Goal: Complete application form: Complete application form

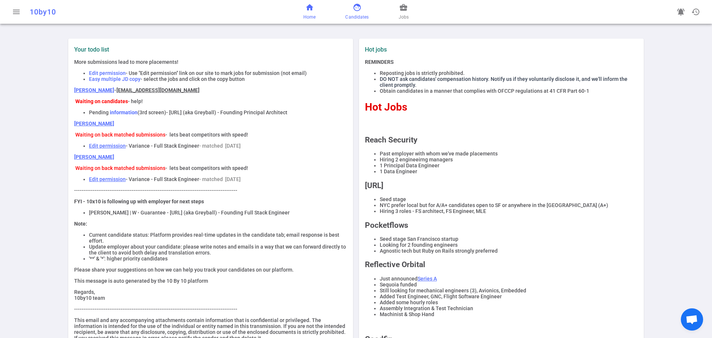
click at [360, 13] on link "face Candidates" at bounding box center [356, 12] width 23 height 18
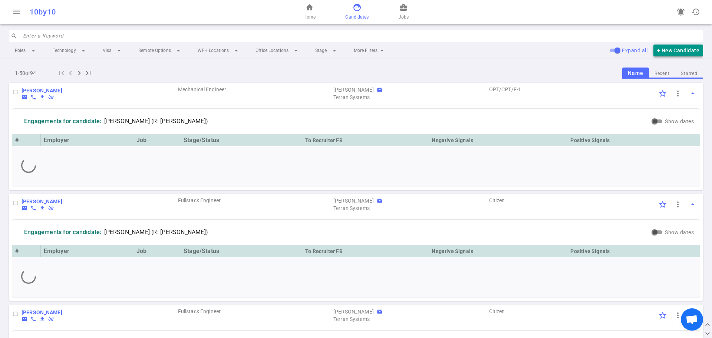
click at [670, 50] on button "+ New Candidate" at bounding box center [678, 50] width 50 height 12
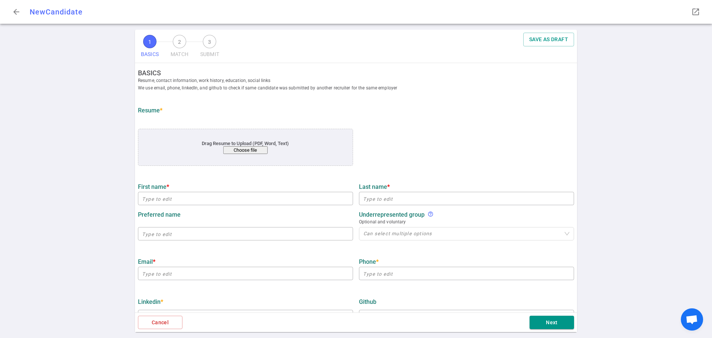
click at [248, 152] on button "Choose file" at bounding box center [245, 150] width 44 height 8
click at [227, 147] on button "Choose file" at bounding box center [245, 150] width 44 height 8
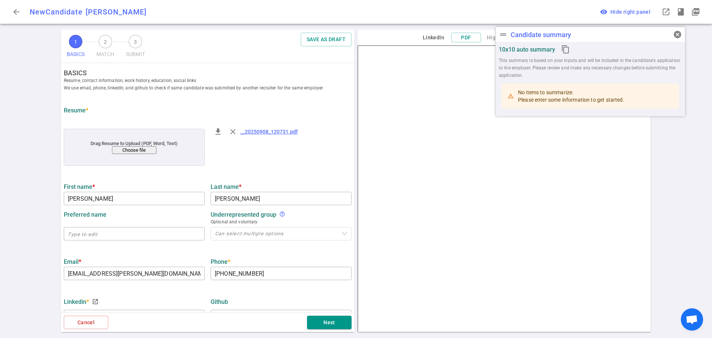
type input "[PERSON_NAME]"
type input "[EMAIL_ADDRESS][PERSON_NAME][DOMAIN_NAME]"
type input "[PHONE_NUMBER]"
type input "[URL][DOMAIN_NAME]"
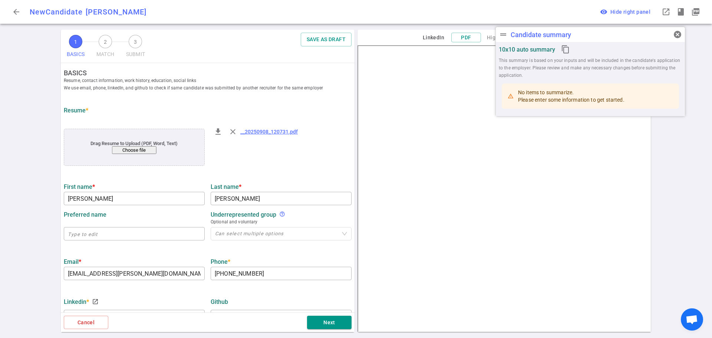
type input "Abnormal Ai"
type textarea "Senior Engineering Manager"
type input "9.1"
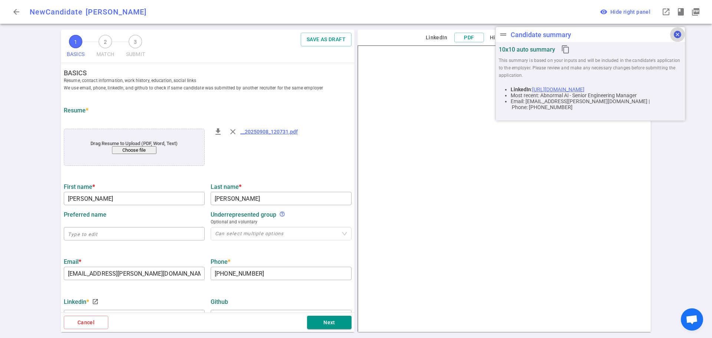
click at [676, 32] on span "cancel" at bounding box center [677, 34] width 9 height 9
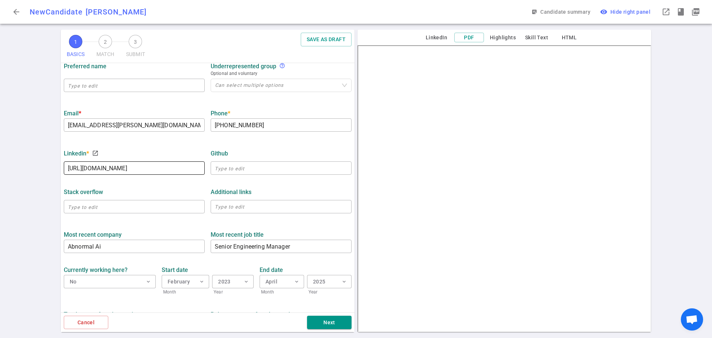
scroll to position [74, 0]
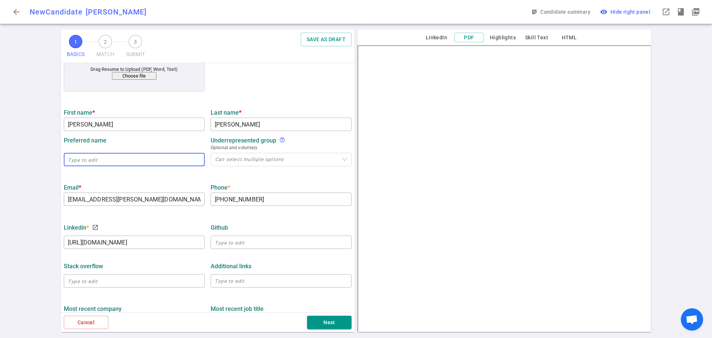
click at [96, 162] on input "text" at bounding box center [134, 159] width 141 height 12
type input "Nic"
click at [24, 174] on div "1 BASICS 2 MATCH 3 SUBMIT SAVE AS DRAFT BASICS Resume, contact information, wor…" at bounding box center [356, 184] width 712 height 308
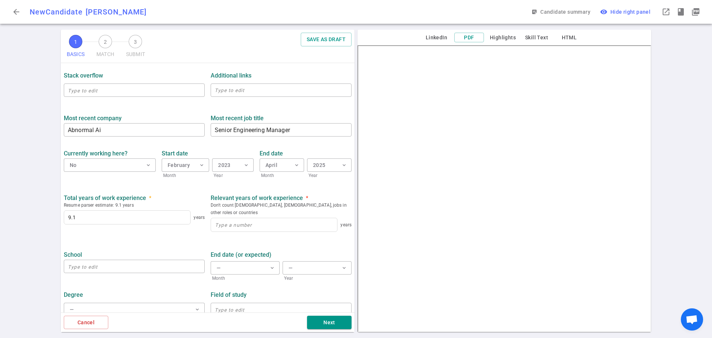
scroll to position [267, 0]
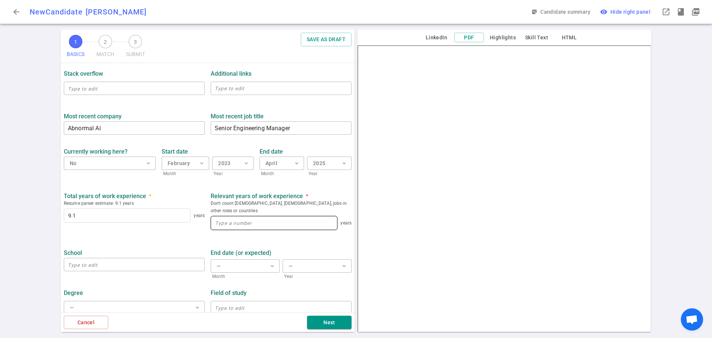
click at [251, 219] on input at bounding box center [274, 222] width 126 height 13
type input "9"
click at [107, 258] on input "text" at bounding box center [134, 264] width 141 height 12
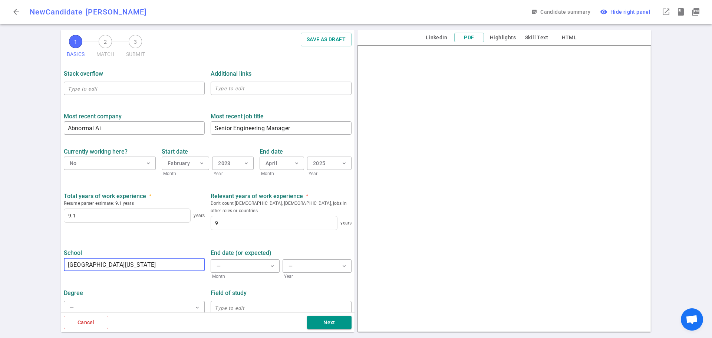
type input "[GEOGRAPHIC_DATA][US_STATE]"
click at [179, 286] on div "Degree" at bounding box center [134, 292] width 141 height 13
click at [124, 304] on button "— expand_more" at bounding box center [134, 307] width 141 height 13
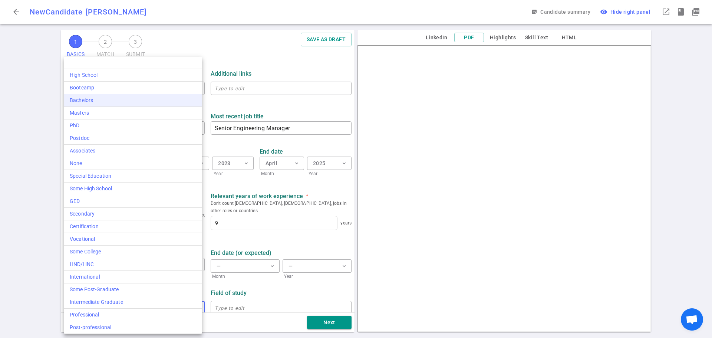
click at [93, 100] on div "Bachelors" at bounding box center [133, 100] width 126 height 8
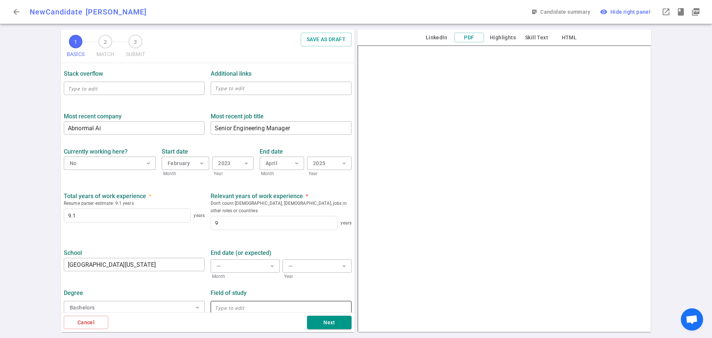
click at [231, 301] on input "text" at bounding box center [281, 307] width 141 height 12
type input "Computer Science"
click at [332, 320] on button "Next" at bounding box center [329, 322] width 44 height 14
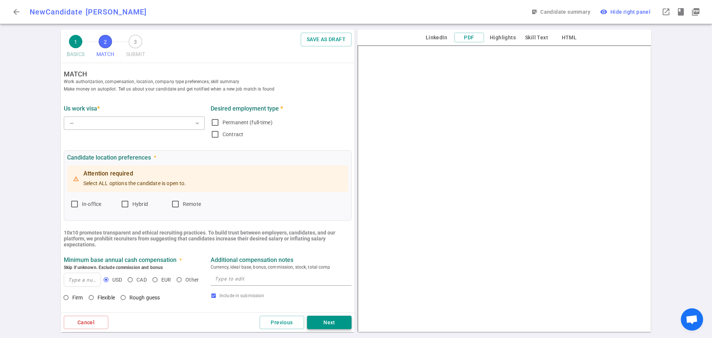
scroll to position [0, 0]
click at [119, 128] on button "— expand_more" at bounding box center [134, 124] width 141 height 13
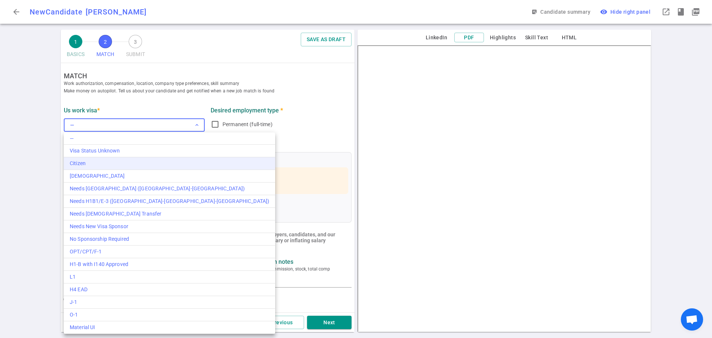
click at [97, 162] on div "Citizen" at bounding box center [169, 163] width 199 height 8
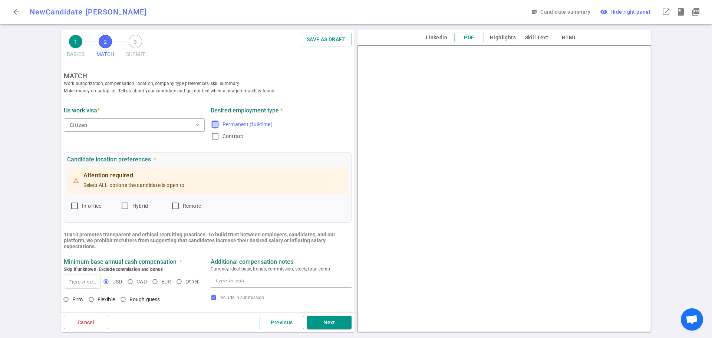
click at [214, 124] on input "Permanent (full-time)" at bounding box center [215, 124] width 9 height 9
checkbox input "true"
click at [176, 209] on input "Remote" at bounding box center [175, 205] width 9 height 9
checkbox input "true"
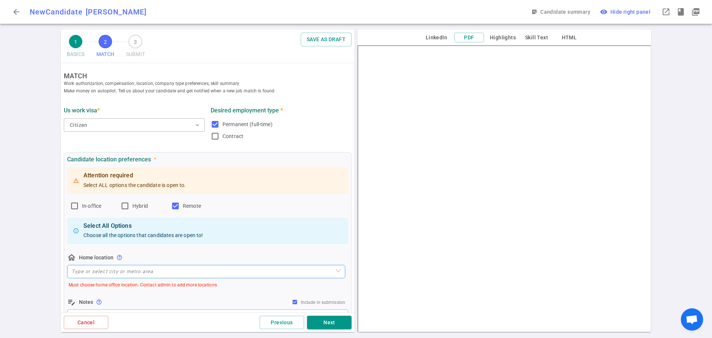
click at [89, 268] on input "search" at bounding box center [206, 271] width 269 height 13
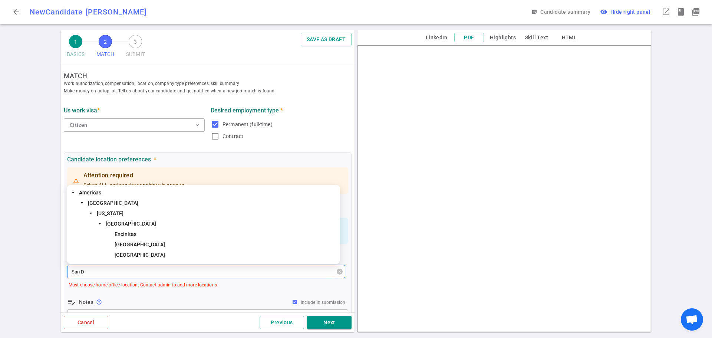
type input "San Di"
click at [125, 245] on span "[GEOGRAPHIC_DATA]" at bounding box center [140, 244] width 50 height 6
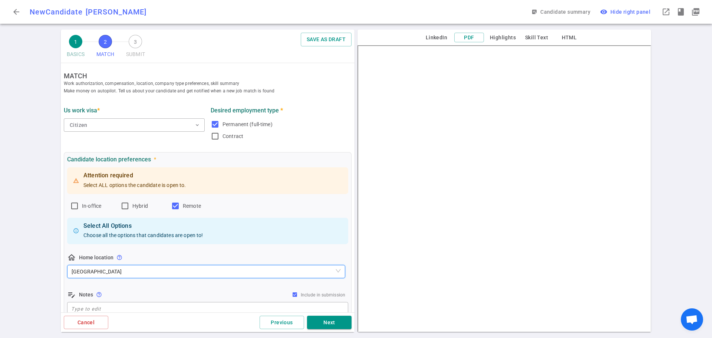
click at [143, 290] on div "Attention required Select ALL options the candidate is open to. In-office Hybri…" at bounding box center [207, 241] width 281 height 151
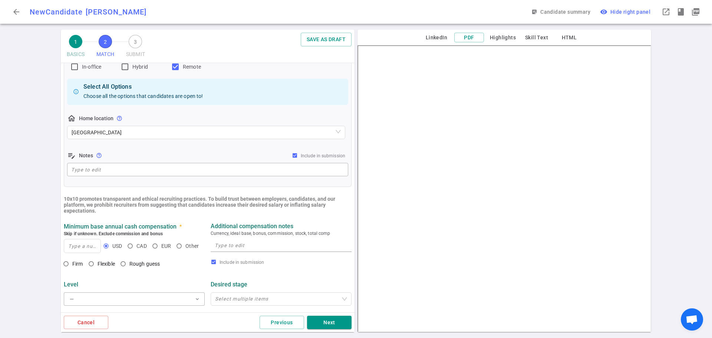
scroll to position [222, 0]
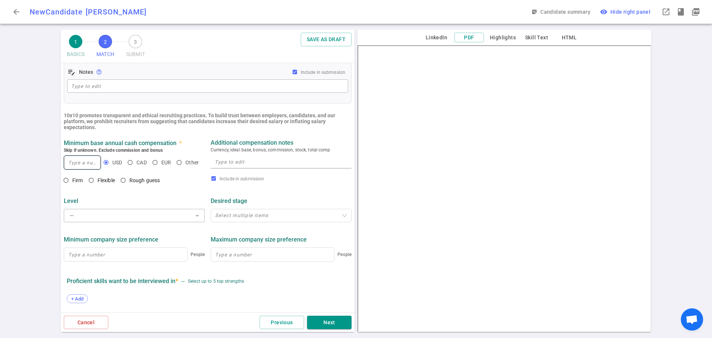
click at [73, 161] on input at bounding box center [82, 162] width 36 height 13
type input "200,000"
click at [122, 178] on input "Rough guess" at bounding box center [123, 180] width 13 height 13
radio input "true"
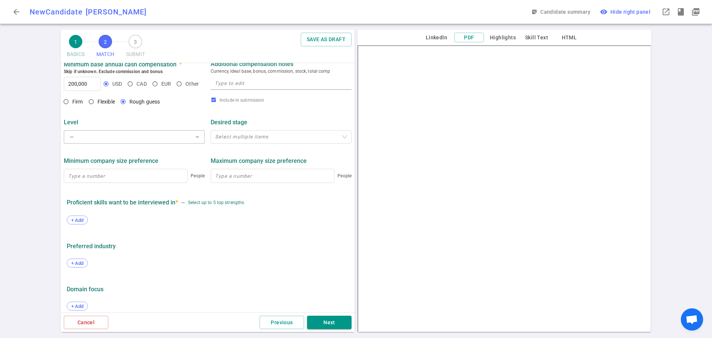
scroll to position [310, 0]
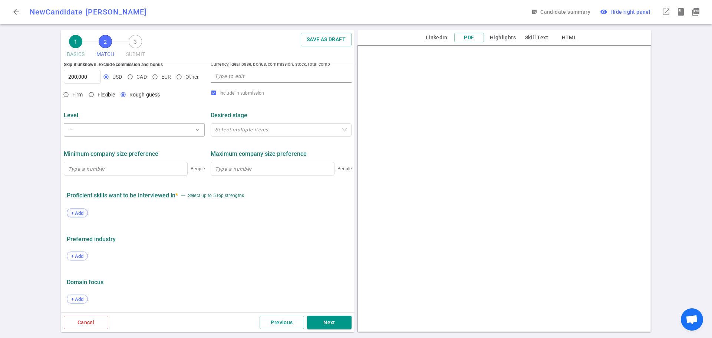
click at [76, 214] on span "+ Add" at bounding box center [77, 213] width 17 height 6
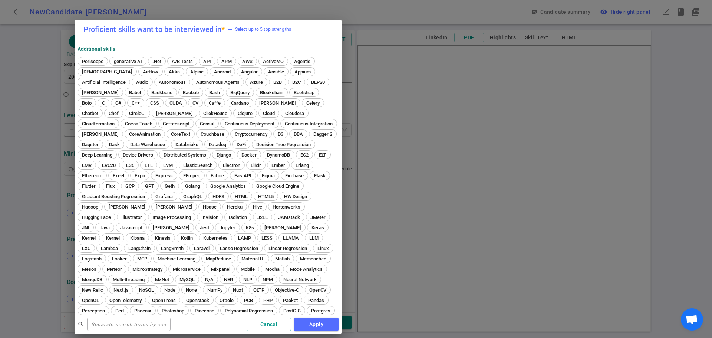
drag, startPoint x: 369, startPoint y: 29, endPoint x: 189, endPoint y: 26, distance: 180.2
click at [189, 26] on h2 "Proficient skills want to be interviewed in * — Select up to 5 top strengths" at bounding box center [208, 29] width 267 height 19
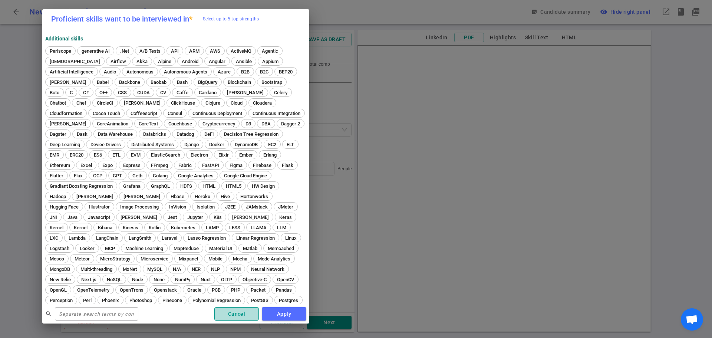
click at [230, 314] on button "Cancel" at bounding box center [236, 314] width 44 height 14
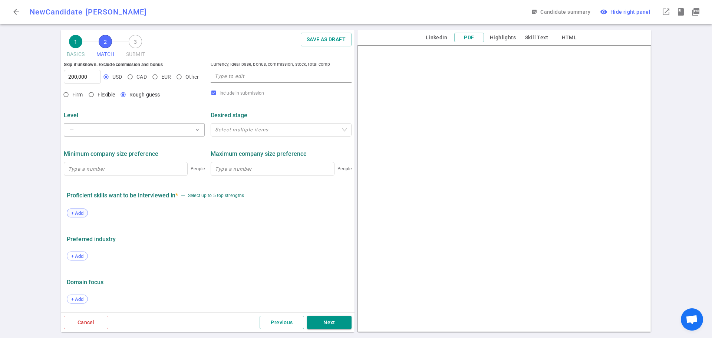
click at [76, 211] on span "+ Add" at bounding box center [77, 213] width 17 height 6
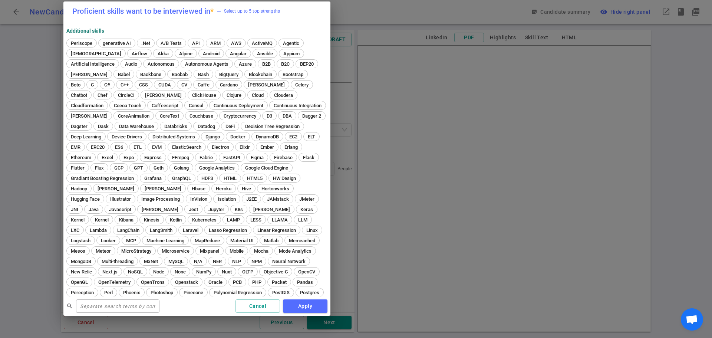
drag, startPoint x: 314, startPoint y: 29, endPoint x: 155, endPoint y: 19, distance: 159.3
click at [155, 19] on h2 "Proficient skills want to be interviewed in * — Select up to 5 top strengths" at bounding box center [196, 10] width 267 height 19
click at [94, 310] on input "text" at bounding box center [117, 306] width 83 height 12
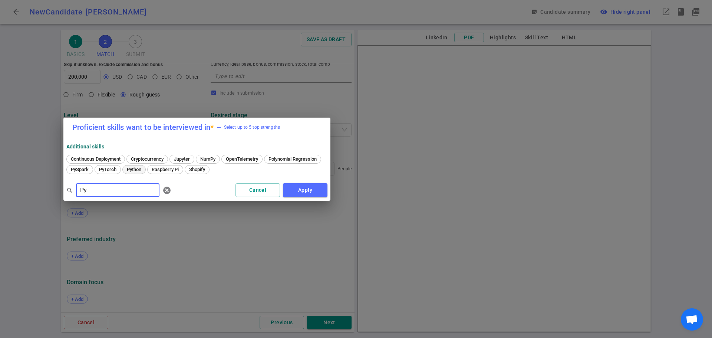
click at [144, 167] on span "Python" at bounding box center [134, 169] width 20 height 6
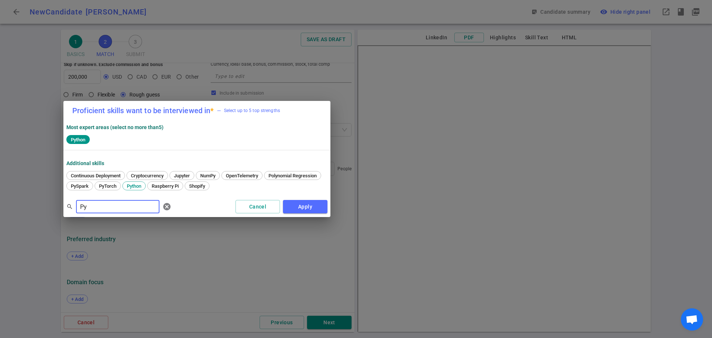
drag, startPoint x: 93, startPoint y: 208, endPoint x: 25, endPoint y: 213, distance: 68.4
click at [25, 213] on div "Proficient skills want to be interviewed in * — Select up to 5 top strengths Mo…" at bounding box center [356, 169] width 712 height 338
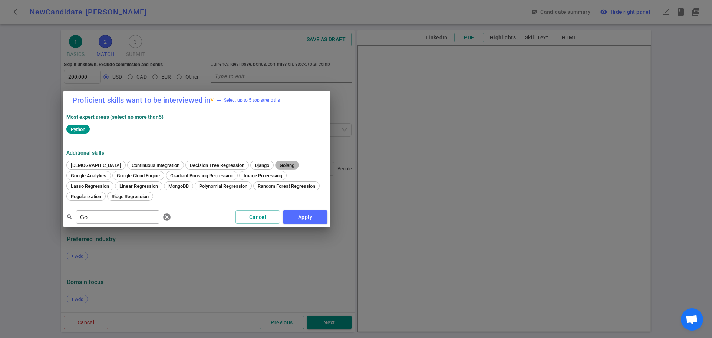
click at [275, 162] on div "Golang" at bounding box center [287, 165] width 24 height 9
drag, startPoint x: 102, startPoint y: 217, endPoint x: 0, endPoint y: 220, distance: 102.0
click at [0, 220] on div "Proficient skills want to be interviewed in * — Select up to 5 top strengths Mo…" at bounding box center [356, 169] width 712 height 338
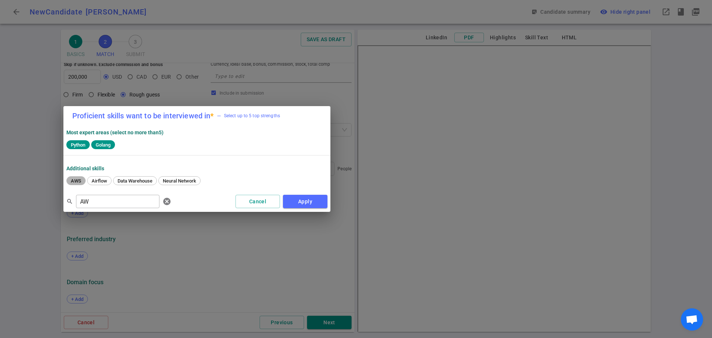
click at [72, 181] on span "AWS" at bounding box center [76, 181] width 16 height 6
drag, startPoint x: 100, startPoint y: 203, endPoint x: 18, endPoint y: 216, distance: 83.3
click at [19, 215] on div "Proficient skills want to be interviewed in * — Select up to 5 top strengths Mo…" at bounding box center [356, 169] width 712 height 338
click at [128, 179] on span "Databricks" at bounding box center [127, 181] width 28 height 6
drag, startPoint x: 124, startPoint y: 198, endPoint x: 8, endPoint y: 208, distance: 116.1
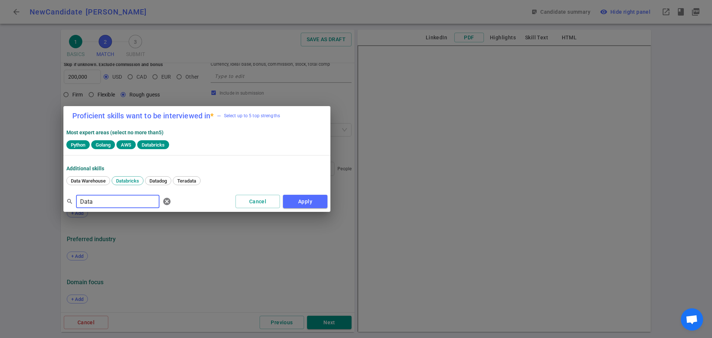
click at [8, 207] on div "Proficient skills want to be interviewed in * — Select up to 5 top strengths Mo…" at bounding box center [356, 169] width 712 height 338
type input "[PERSON_NAME]"
click at [79, 180] on span "Grafana" at bounding box center [79, 181] width 23 height 6
drag, startPoint x: 293, startPoint y: 204, endPoint x: 302, endPoint y: 212, distance: 12.3
click at [293, 204] on button "Apply" at bounding box center [305, 202] width 44 height 14
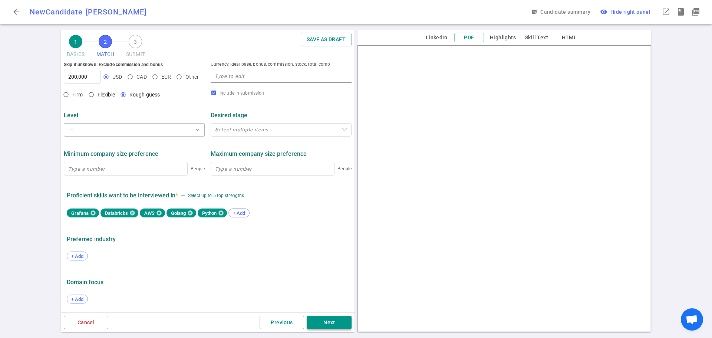
click at [333, 322] on button "Next" at bounding box center [329, 322] width 44 height 14
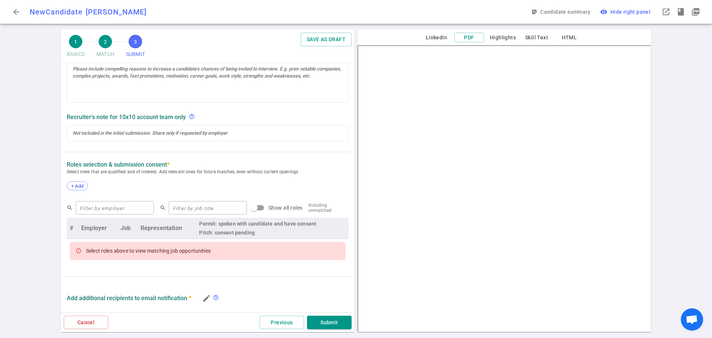
scroll to position [186, 0]
click at [82, 183] on span "+ Add" at bounding box center [77, 186] width 17 height 6
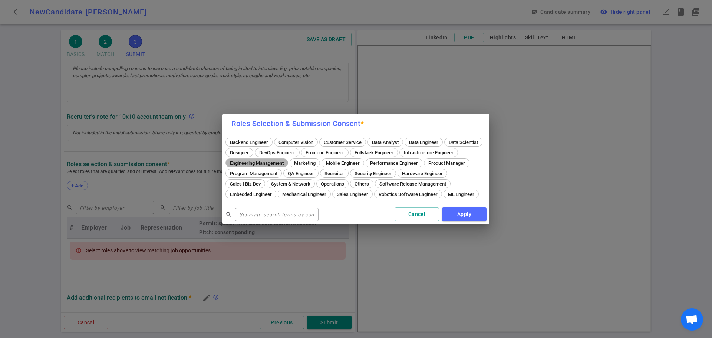
click at [286, 160] on span "Engineering Management" at bounding box center [256, 163] width 59 height 6
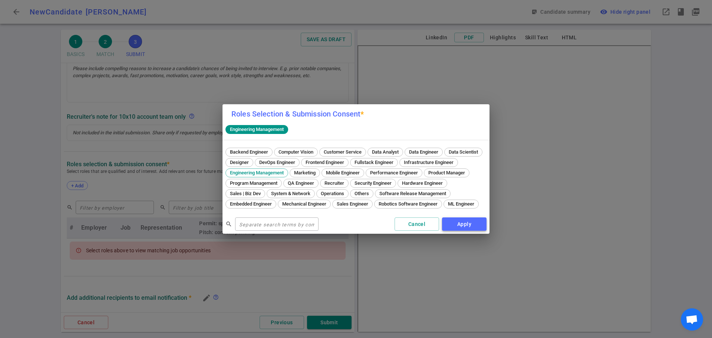
click at [461, 228] on button "Apply" at bounding box center [464, 224] width 44 height 14
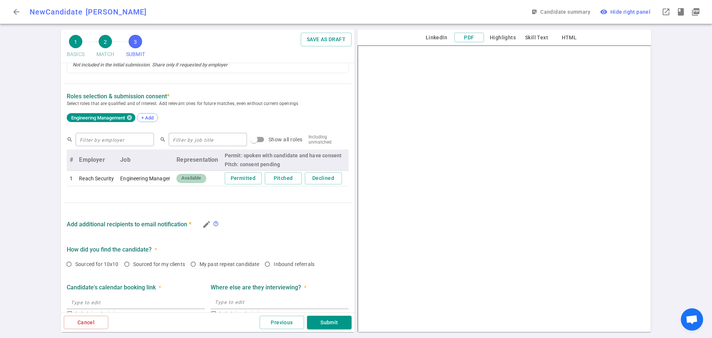
scroll to position [260, 0]
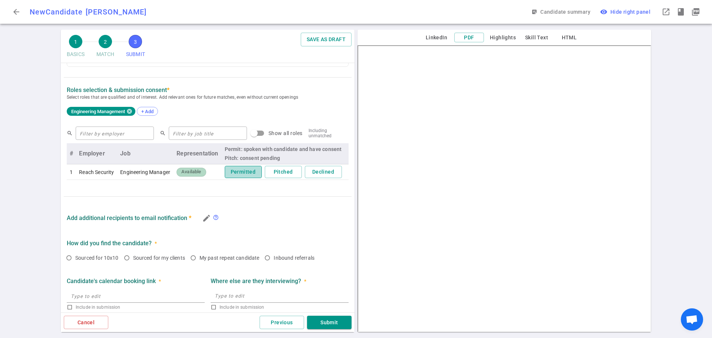
click at [238, 177] on button "Permitted" at bounding box center [243, 172] width 37 height 12
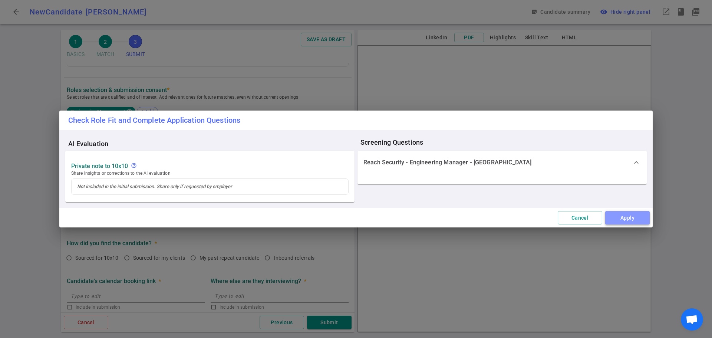
click at [621, 221] on button "Apply" at bounding box center [627, 218] width 44 height 14
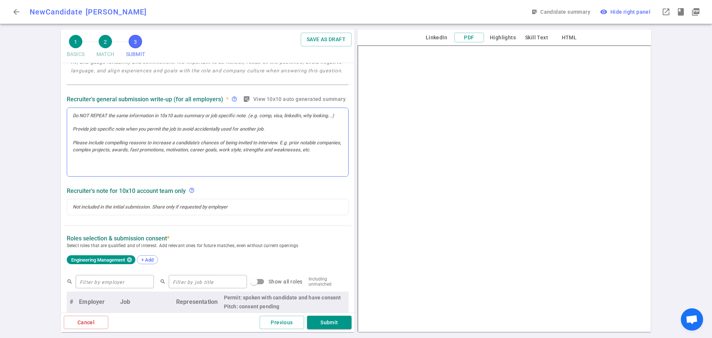
click at [108, 140] on div at bounding box center [207, 142] width 281 height 69
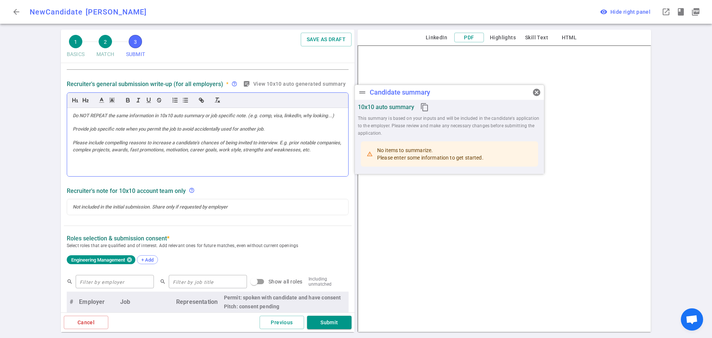
scroll to position [291, 0]
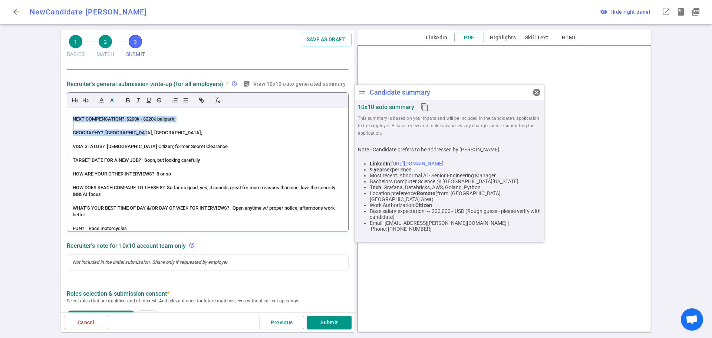
drag, startPoint x: 139, startPoint y: 133, endPoint x: 69, endPoint y: 120, distance: 71.3
click at [69, 120] on div "(ACCENT) PERSONALITY (Zero – American born & raised) Accommodating; very charis…" at bounding box center [207, 169] width 281 height 123
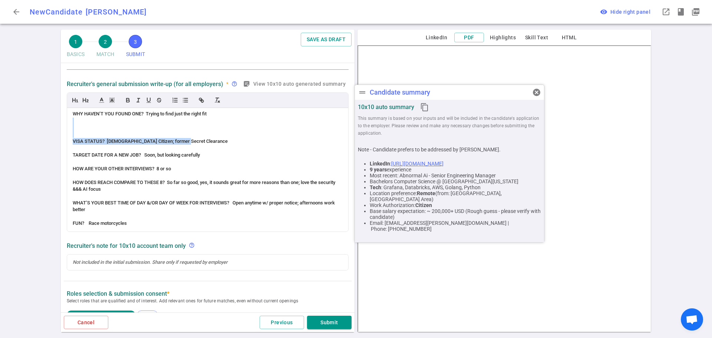
drag, startPoint x: 197, startPoint y: 140, endPoint x: 62, endPoint y: 122, distance: 136.2
click at [62, 122] on div "SUBMIT Roles and jobs applying, recruiter submission note, recruiter's email, l…" at bounding box center [208, 247] width 294 height 622
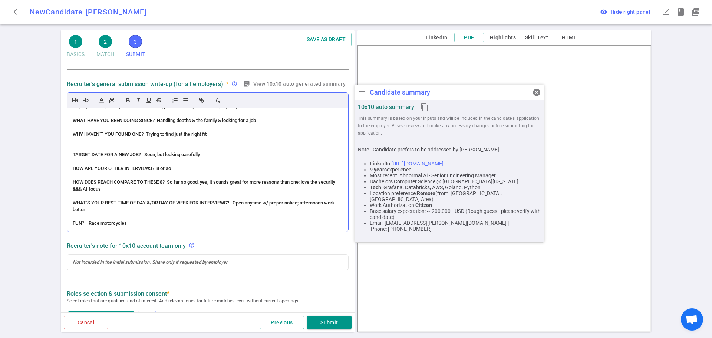
click at [193, 120] on span "WHAT HAVE YOU BEEN DOING SINCE? Handling deaths & the family & looking for a job" at bounding box center [164, 121] width 183 height 6
drag, startPoint x: 207, startPoint y: 157, endPoint x: 60, endPoint y: 156, distance: 146.8
click at [60, 156] on div "1 BASICS 2 MATCH 3 SUBMIT SAVE AS DRAFT SUBMIT Roles and jobs applying, recruit…" at bounding box center [207, 184] width 297 height 308
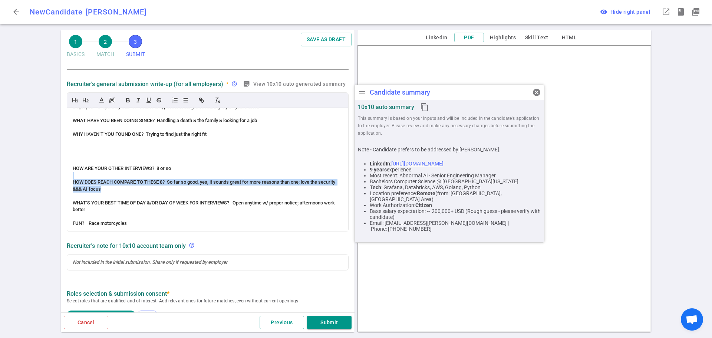
drag, startPoint x: 128, startPoint y: 188, endPoint x: 64, endPoint y: 176, distance: 65.6
click at [64, 176] on div "Recruiter's general submission write-up (for all employers) * help_outline stic…" at bounding box center [208, 155] width 288 height 156
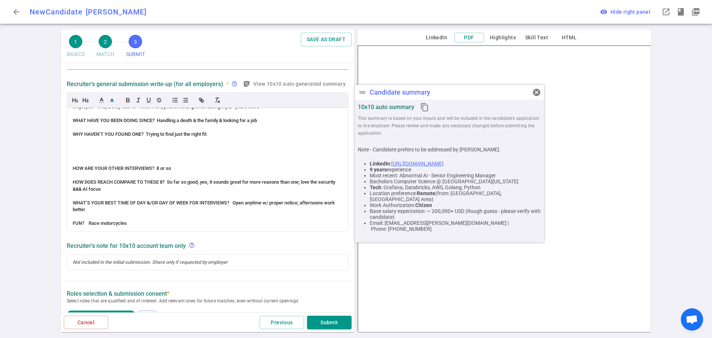
scroll to position [248, 0]
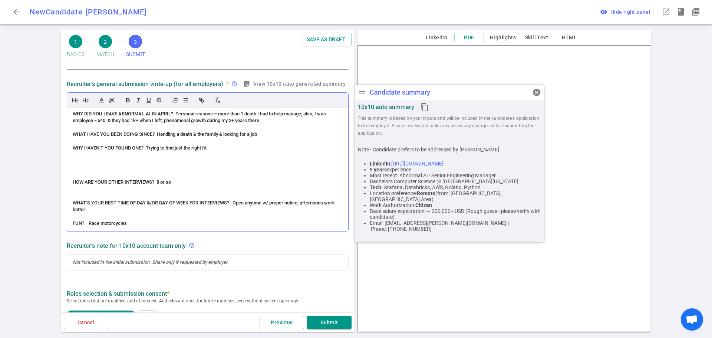
click at [97, 170] on div at bounding box center [208, 168] width 270 height 7
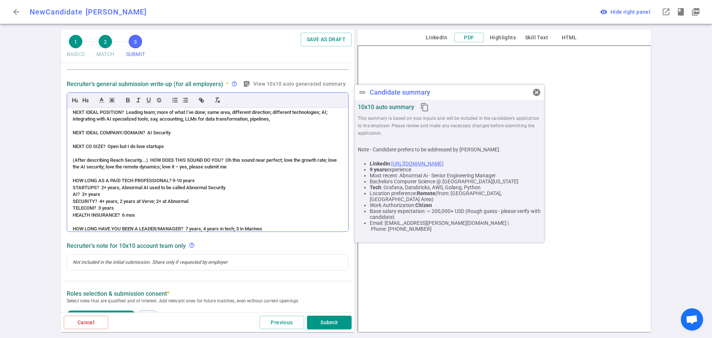
scroll to position [86, 0]
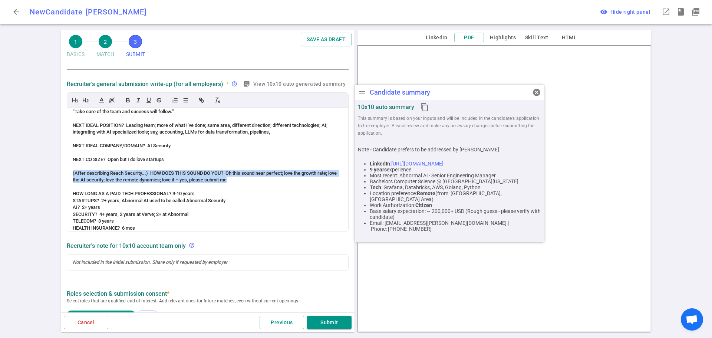
drag, startPoint x: 256, startPoint y: 178, endPoint x: 59, endPoint y: 173, distance: 197.3
click at [59, 173] on div "1 BASICS 2 MATCH 3 SUBMIT SAVE AS DRAFT SUBMIT Roles and jobs applying, recruit…" at bounding box center [356, 184] width 712 height 308
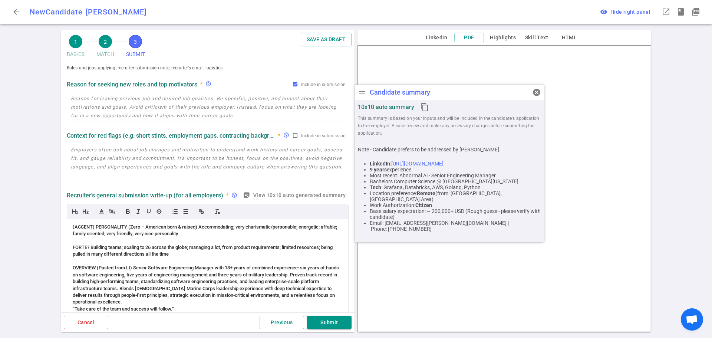
scroll to position [0, 0]
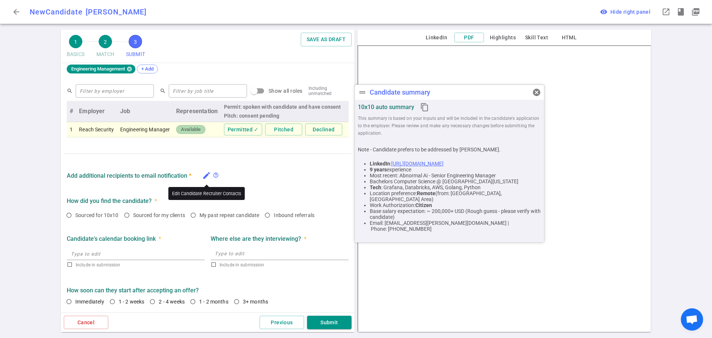
click at [207, 172] on icon "edit" at bounding box center [206, 175] width 9 height 9
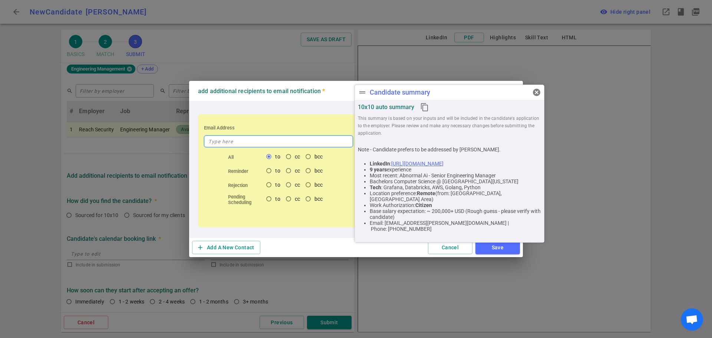
click at [263, 145] on input "text" at bounding box center [278, 141] width 149 height 12
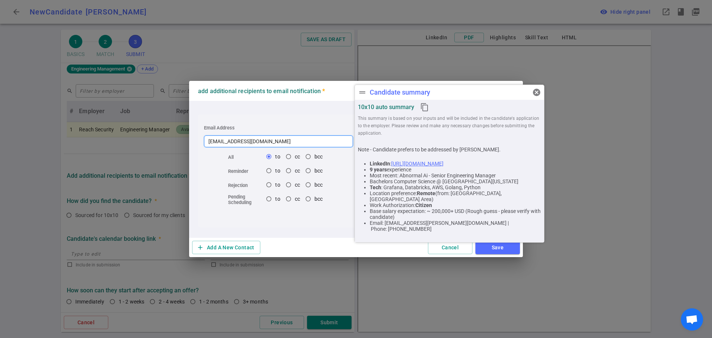
type input "[EMAIL_ADDRESS][DOMAIN_NAME]"
click at [535, 91] on span "cancel" at bounding box center [536, 92] width 9 height 9
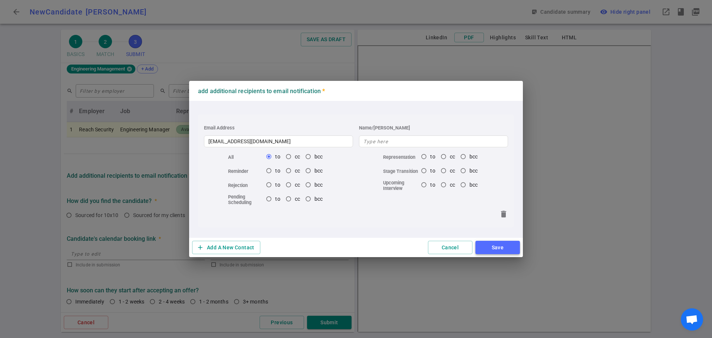
click at [504, 244] on button "Save" at bounding box center [497, 248] width 44 height 14
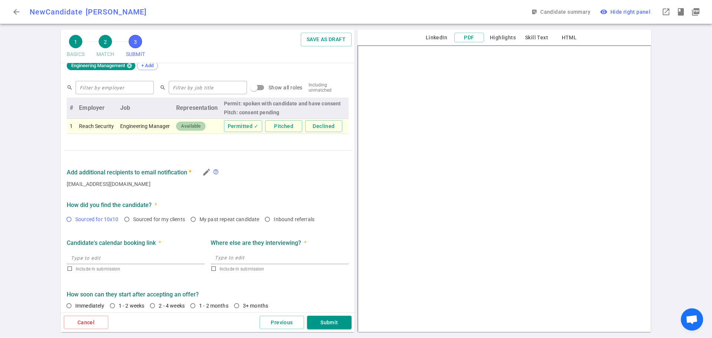
click at [64, 222] on input "Sourced for 10x10" at bounding box center [69, 219] width 13 height 13
radio input "true"
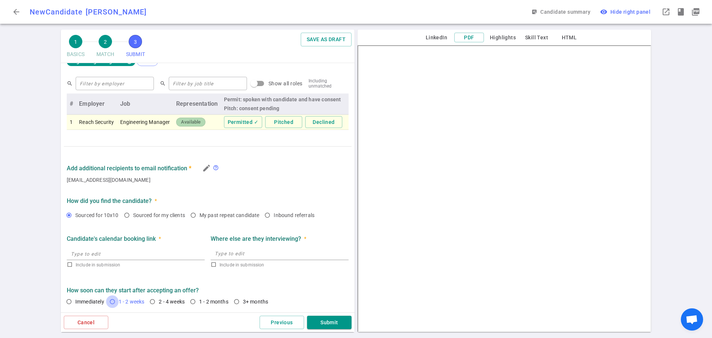
click at [112, 302] on input "1 - 2 weeks" at bounding box center [112, 301] width 13 height 13
radio input "true"
click at [328, 322] on button "Submit" at bounding box center [329, 322] width 44 height 14
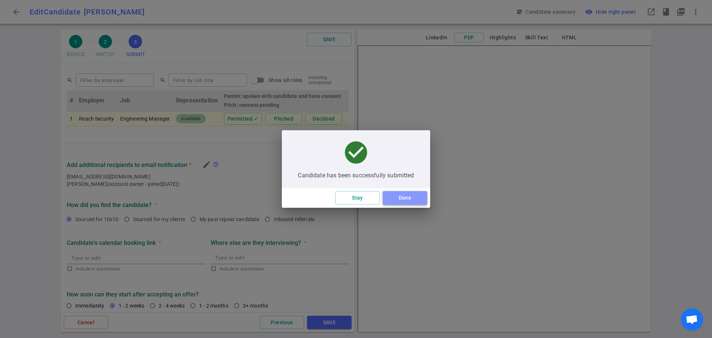
click at [402, 196] on button "Done" at bounding box center [405, 198] width 44 height 14
